Goal: Register for event/course

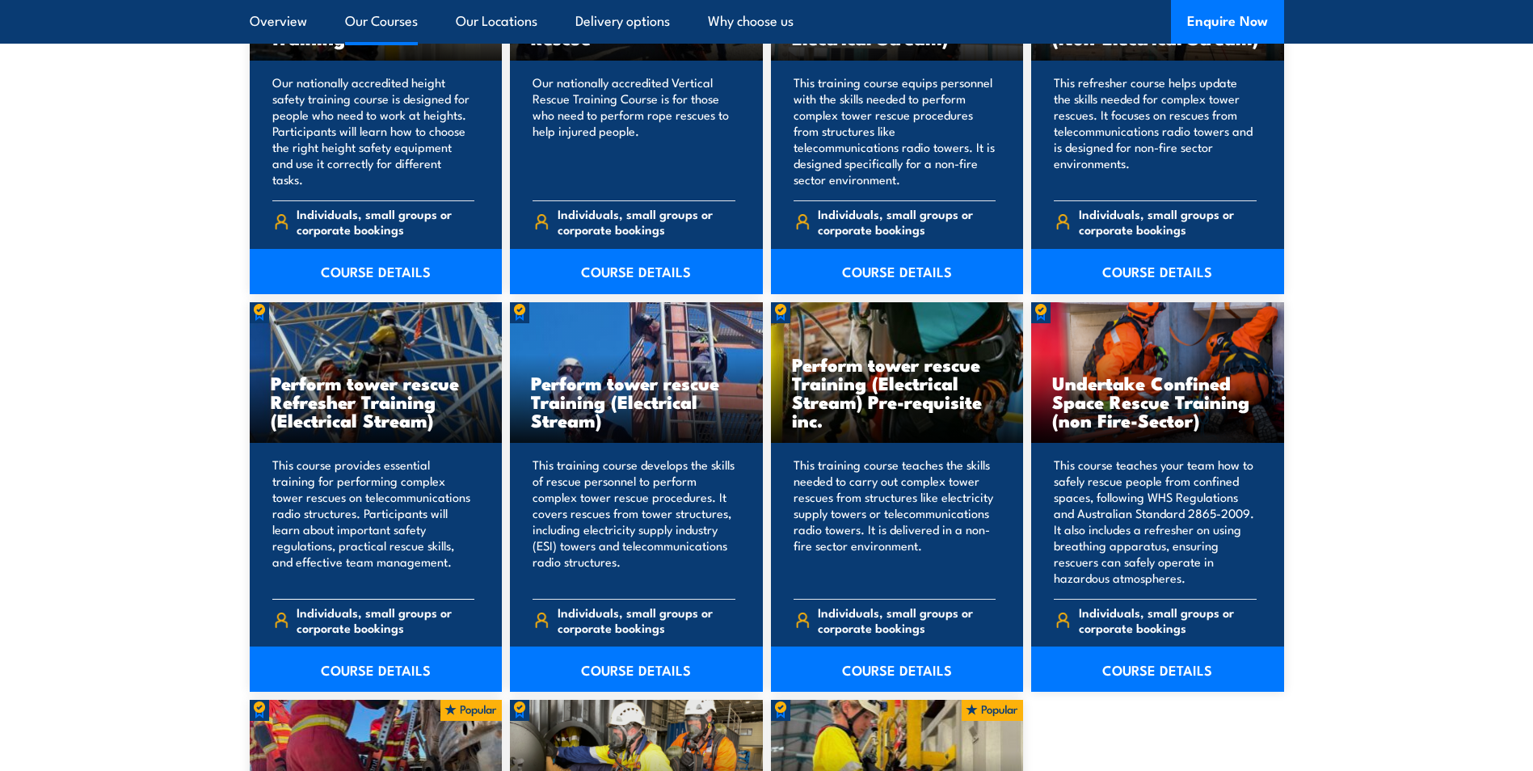
scroll to position [1293, 0]
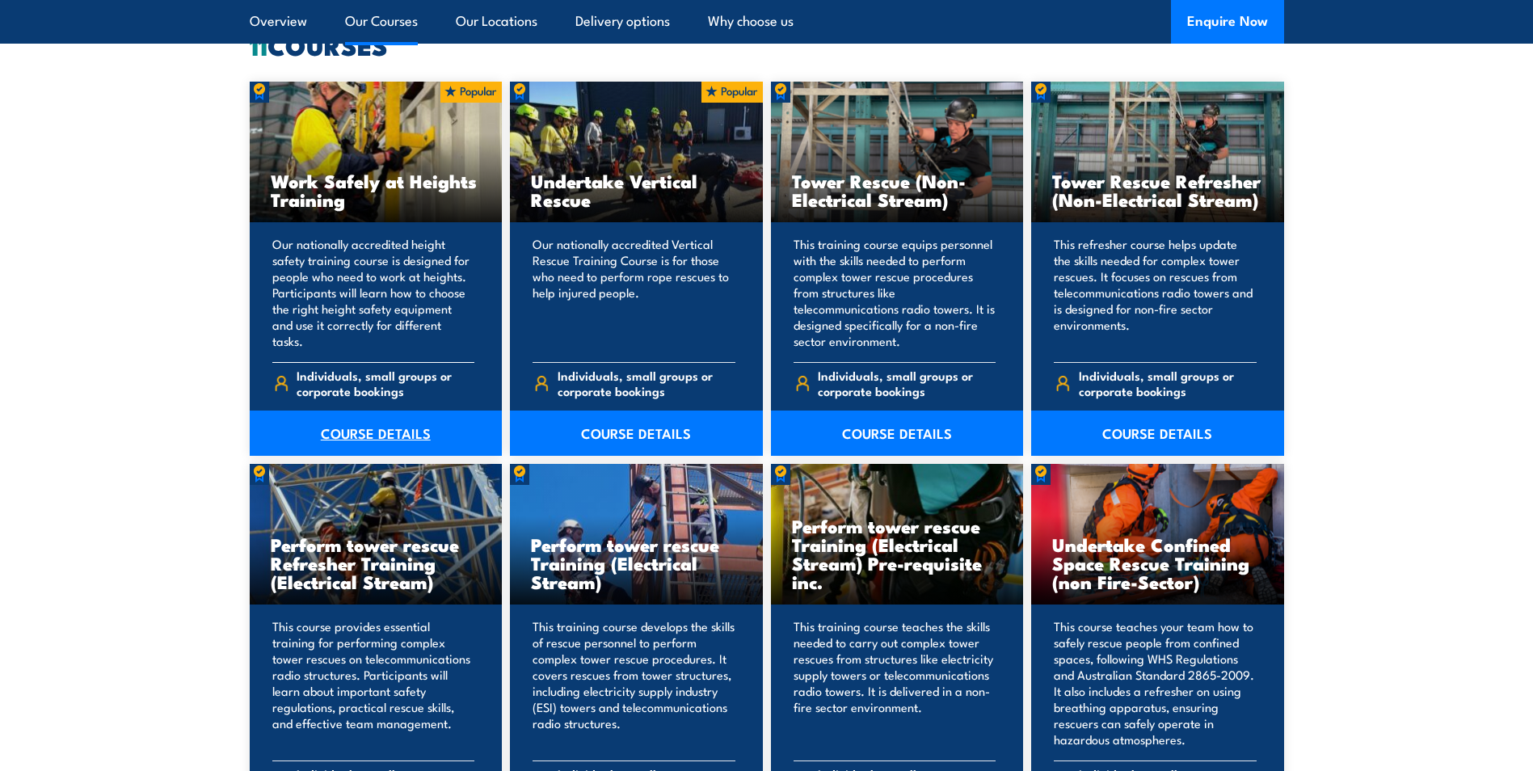
click at [372, 426] on link "COURSE DETAILS" at bounding box center [376, 432] width 253 height 45
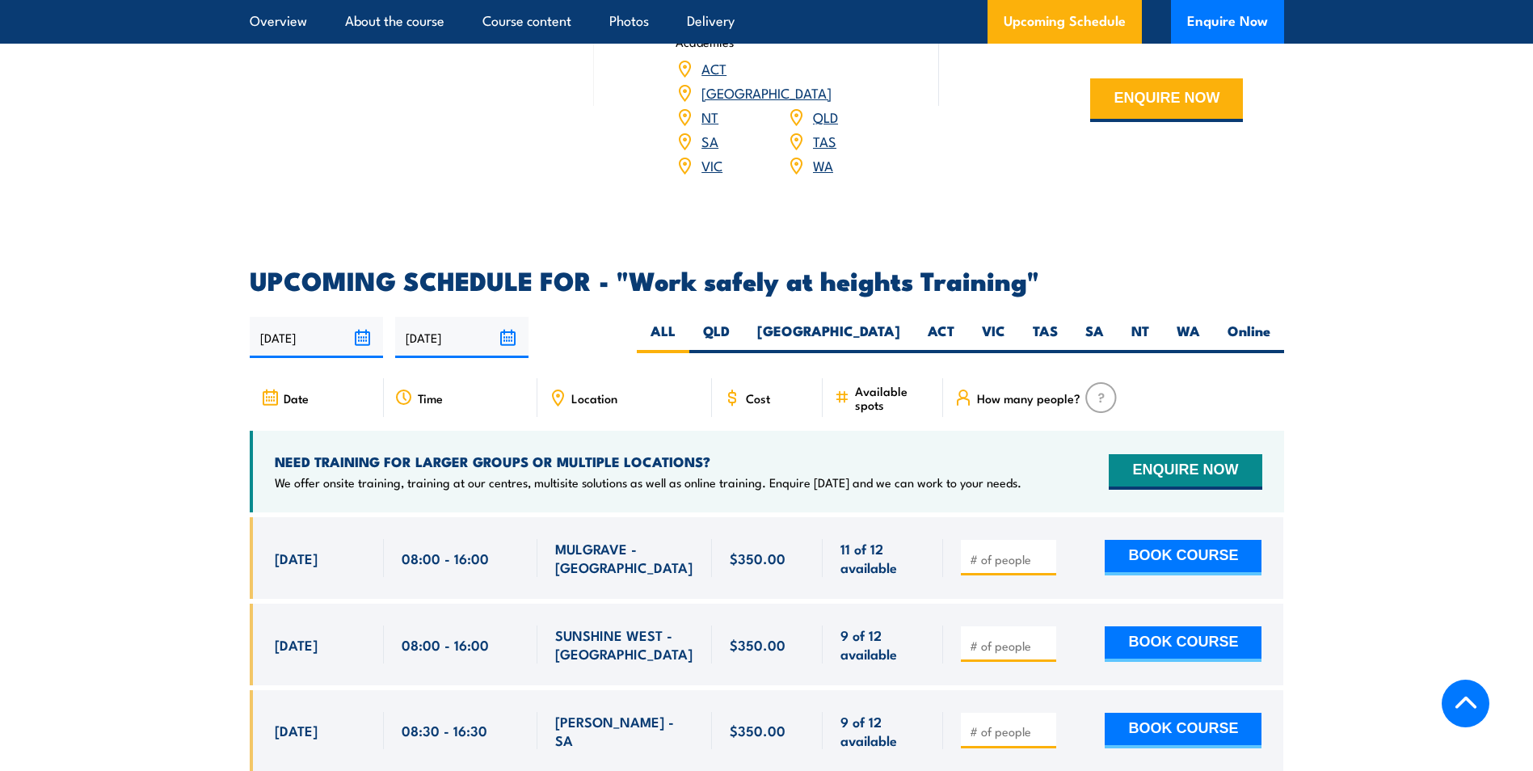
scroll to position [2343, 0]
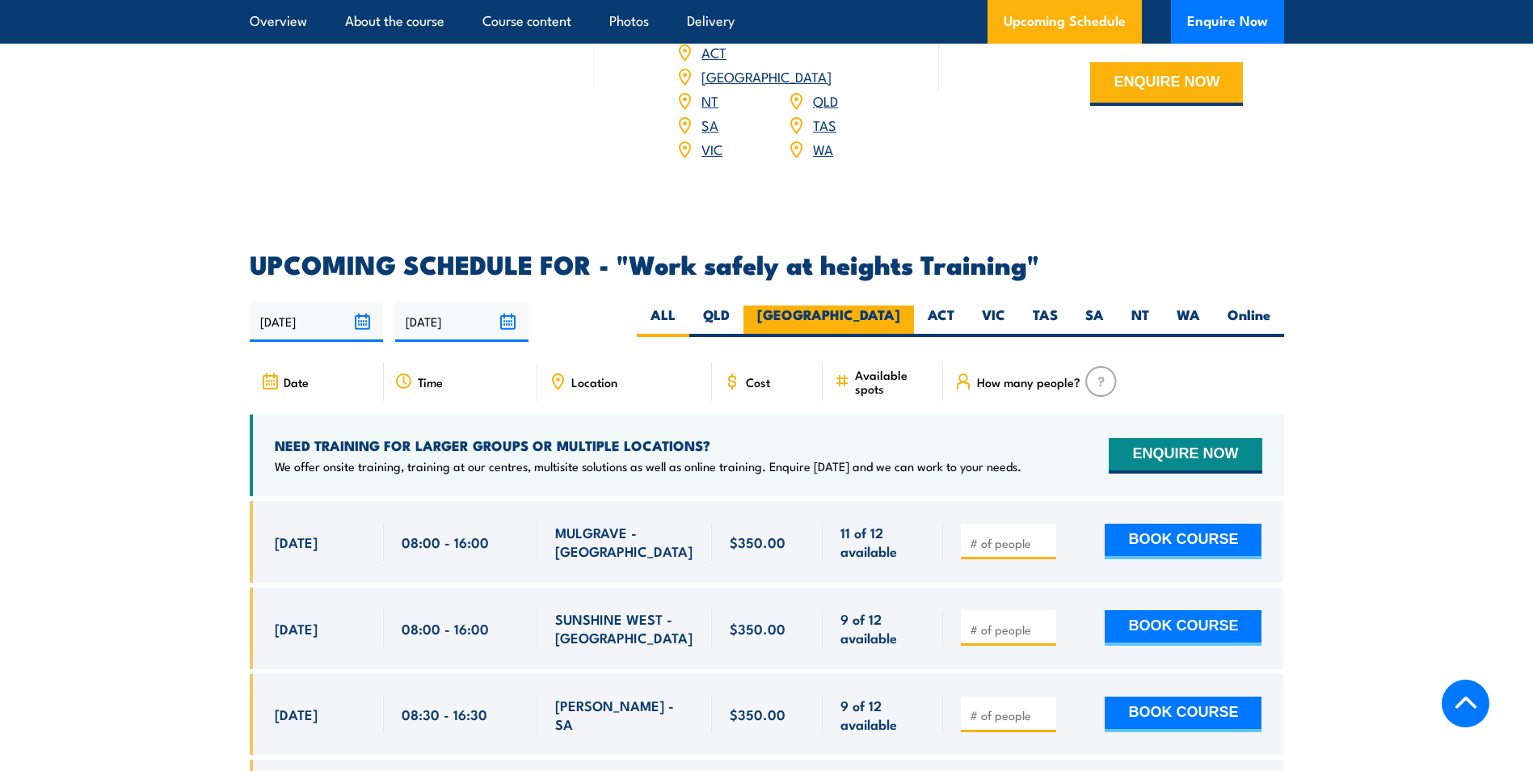
click at [886, 305] on label "NSW" at bounding box center [828, 321] width 170 height 32
click at [900, 305] on input "NSW" at bounding box center [905, 310] width 11 height 11
radio input "true"
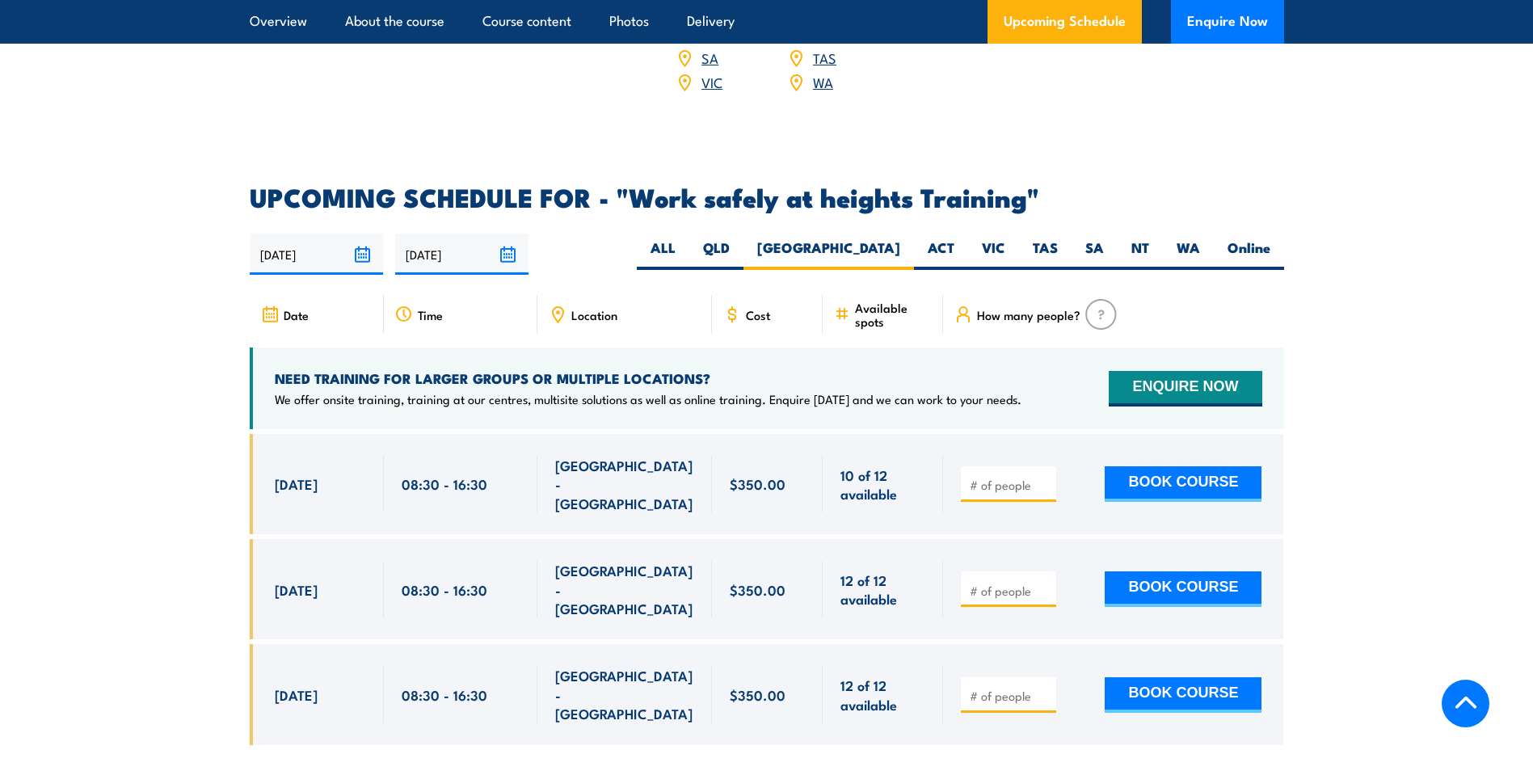
scroll to position [2409, 0]
click at [1250, 239] on label "Online" at bounding box center [1248, 255] width 70 height 32
click at [1270, 239] on input "Online" at bounding box center [1275, 244] width 11 height 11
radio input "true"
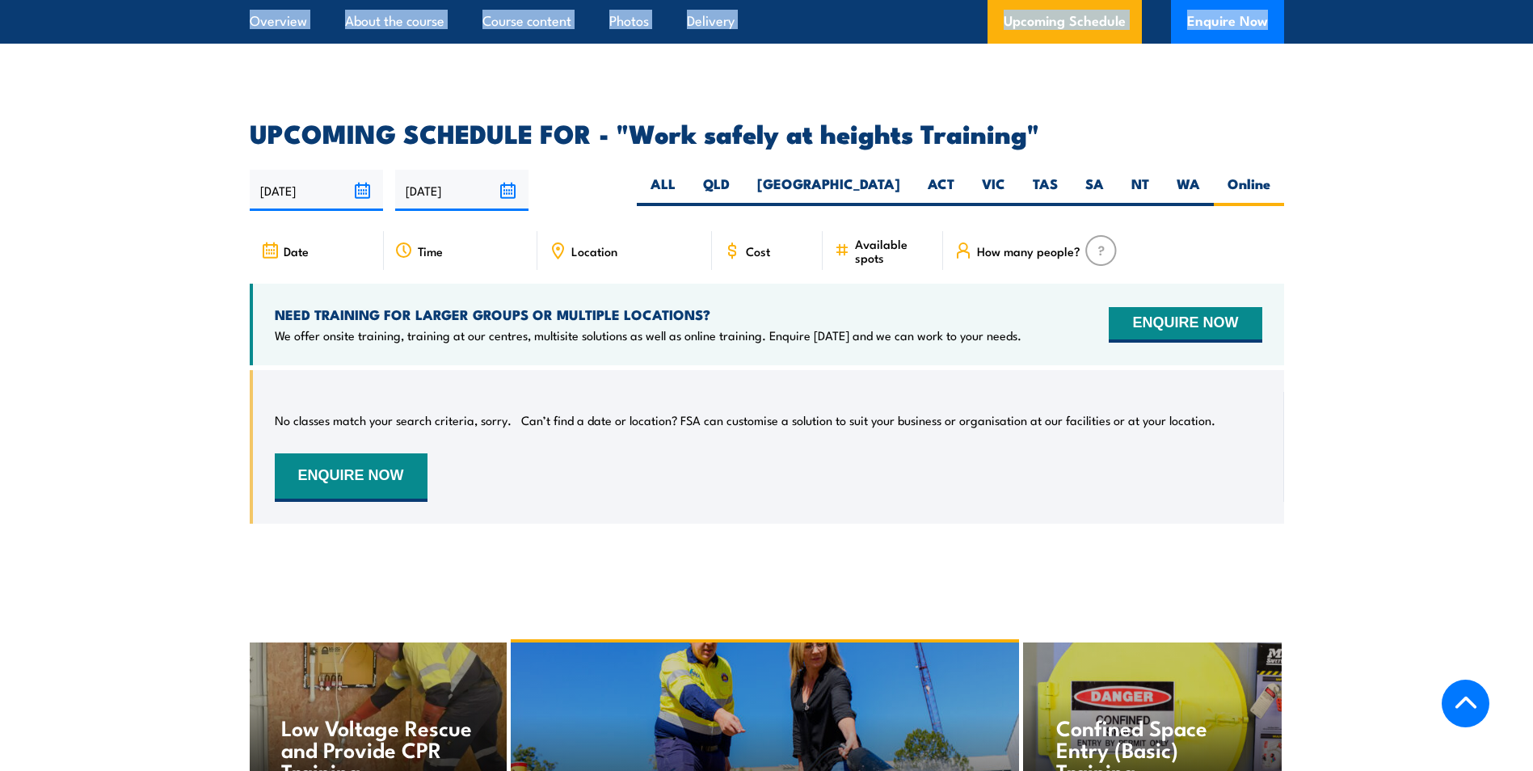
drag, startPoint x: 24, startPoint y: 2, endPoint x: -3, endPoint y: 0, distance: 27.6
